Goal: Navigation & Orientation: Find specific page/section

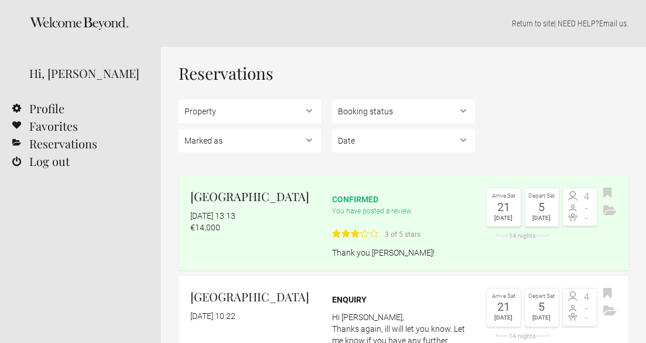
select select "EUR"
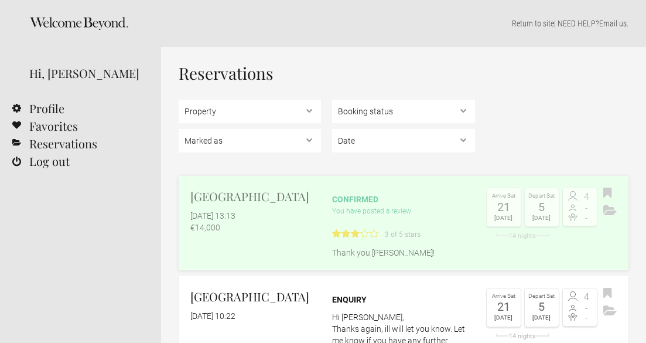
click at [235, 196] on h2 "[GEOGRAPHIC_DATA]" at bounding box center [255, 196] width 131 height 18
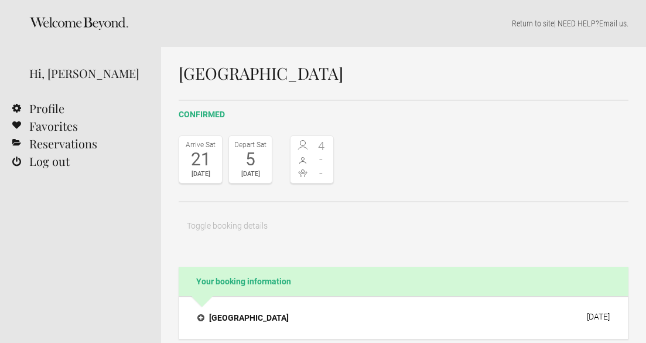
select select "EUR"
click at [60, 128] on link "Favorites" at bounding box center [80, 126] width 161 height 18
